Goal: Book appointment/travel/reservation

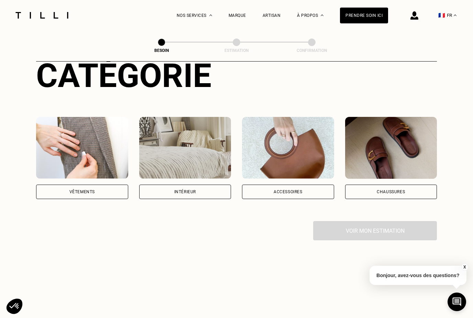
click at [201, 189] on div "Intérieur" at bounding box center [185, 192] width 92 height 14
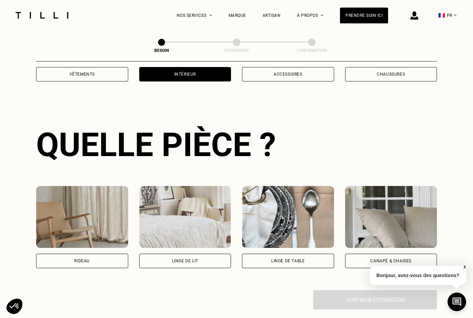
scroll to position [224, 0]
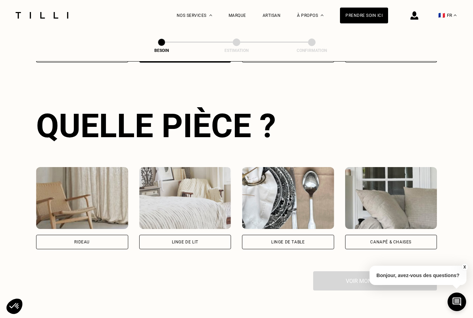
click at [211, 190] on img at bounding box center [185, 198] width 92 height 62
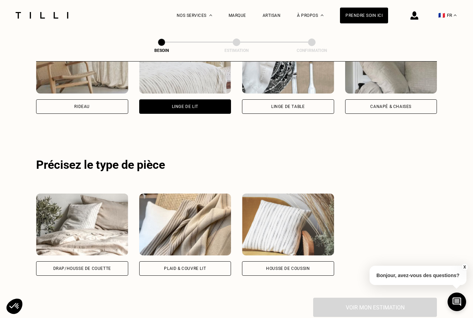
scroll to position [412, 0]
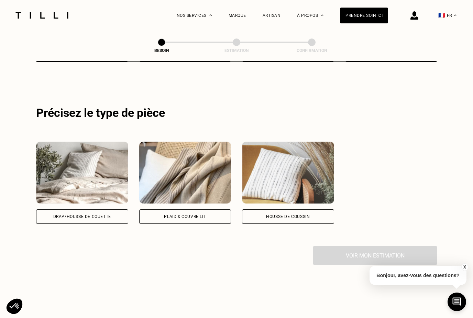
click at [103, 162] on img at bounding box center [82, 173] width 92 height 62
select select "FR"
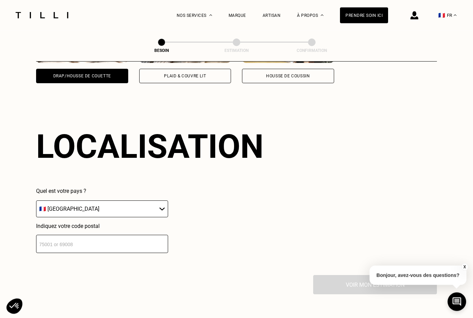
scroll to position [574, 0]
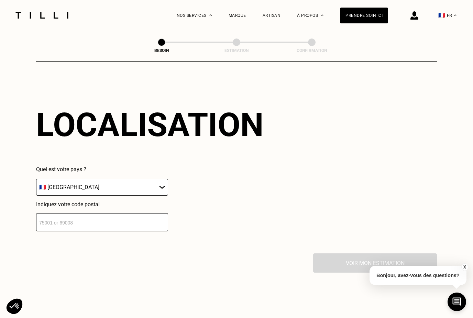
click at [156, 223] on input "number" at bounding box center [102, 222] width 132 height 18
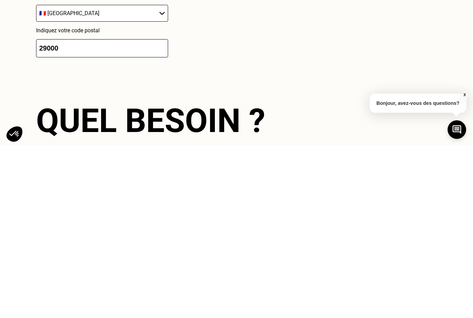
scroll to position [748, 0]
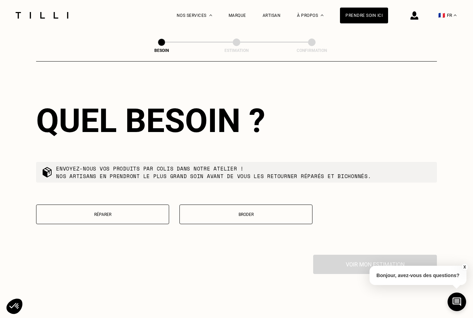
type input "29000"
click at [295, 213] on p "Broder" at bounding box center [245, 214] width 125 height 5
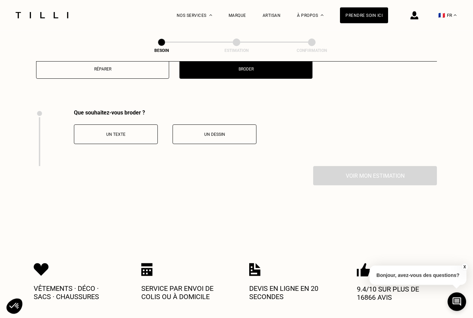
scroll to position [925, 0]
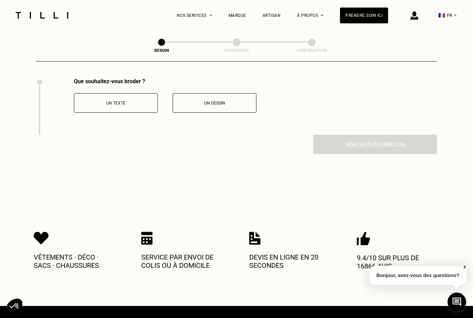
click at [141, 101] on p "Un texte" at bounding box center [116, 103] width 76 height 5
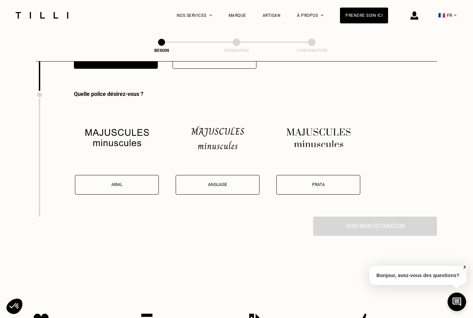
scroll to position [981, 0]
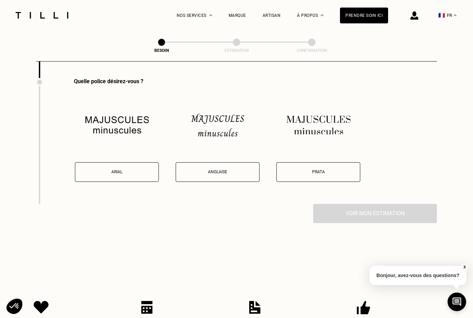
click at [240, 171] on p "Anglaise" at bounding box center [217, 171] width 76 height 5
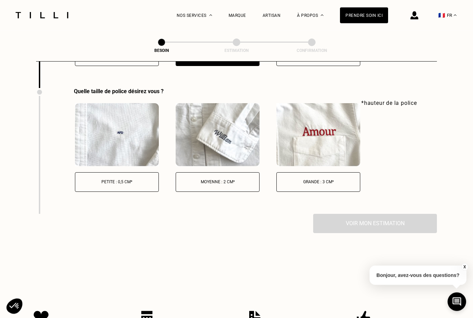
scroll to position [1107, 0]
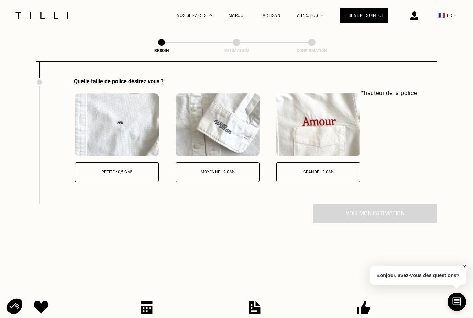
click at [310, 171] on p "Grande : 3 cm*" at bounding box center [318, 171] width 76 height 5
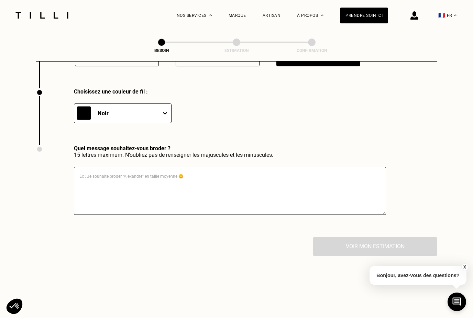
scroll to position [1233, 0]
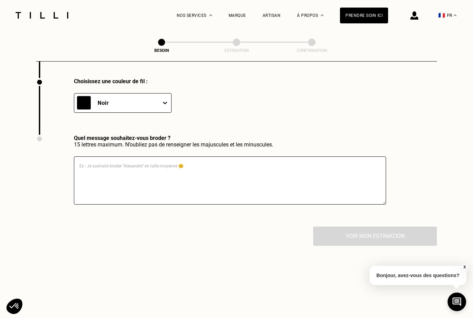
click at [216, 169] on textarea at bounding box center [230, 180] width 312 height 48
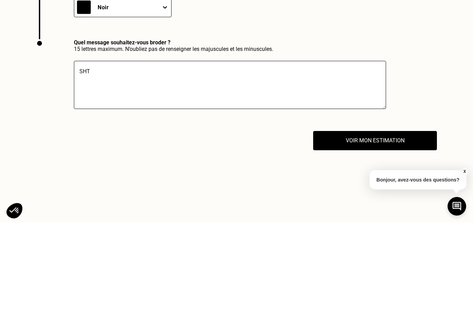
type textarea "SHT"
click at [406, 227] on button "Voir mon estimation" at bounding box center [375, 236] width 124 height 19
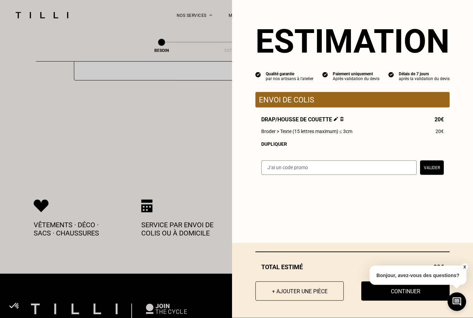
scroll to position [1357, 0]
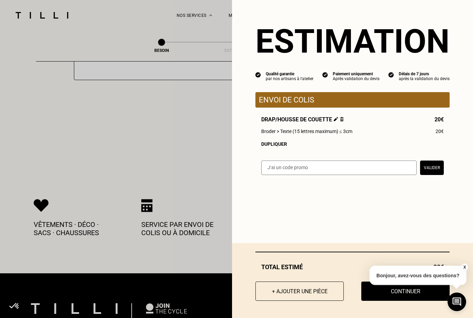
click at [412, 301] on button "Continuer" at bounding box center [405, 291] width 88 height 19
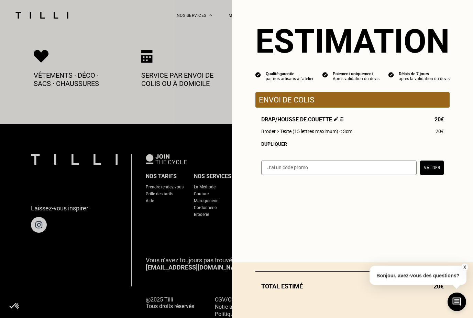
select select "FR"
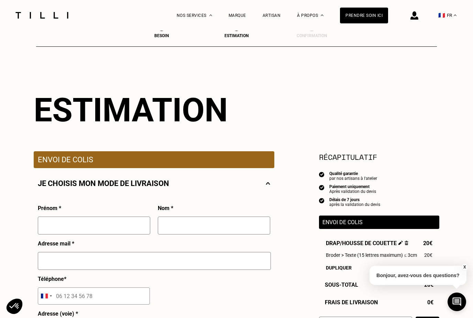
scroll to position [12, 0]
